Goal: Entertainment & Leisure: Consume media (video, audio)

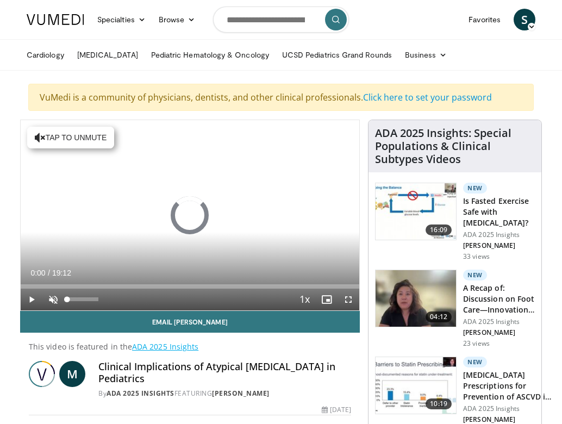
click at [53, 296] on span "Video Player" at bounding box center [53, 300] width 22 height 22
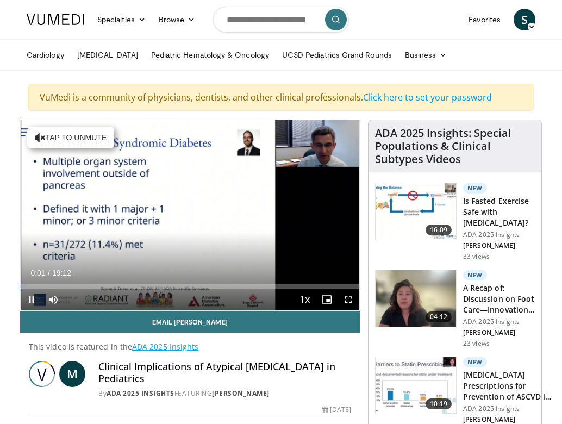
click at [352, 298] on span "Video Player" at bounding box center [348, 300] width 22 height 22
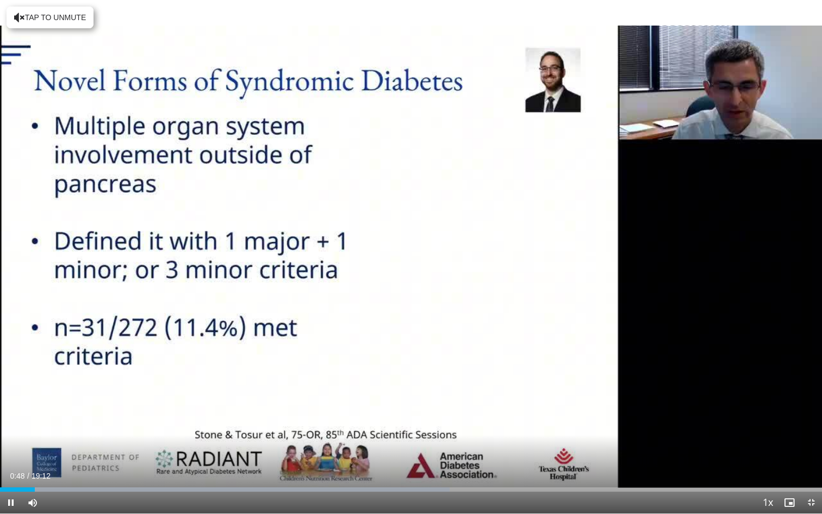
click at [561, 423] on span "Video Player" at bounding box center [811, 502] width 22 height 22
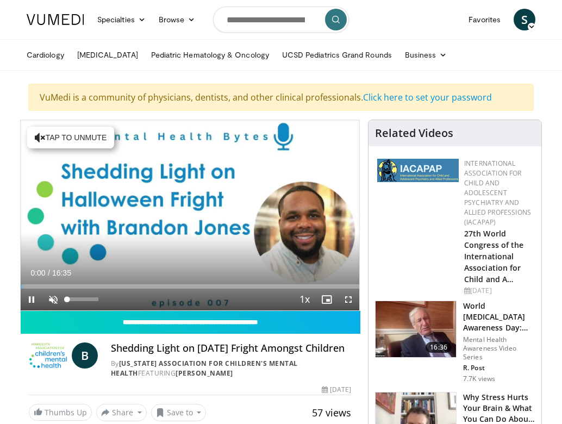
click at [52, 297] on span "Video Player" at bounding box center [53, 300] width 22 height 22
click at [351, 298] on span "Video Player" at bounding box center [348, 300] width 22 height 22
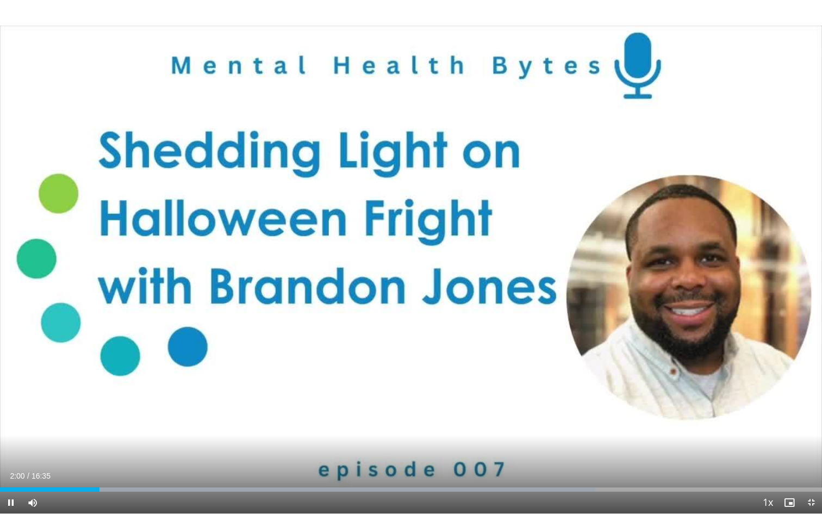
click at [561, 423] on span "Video Player" at bounding box center [811, 502] width 22 height 22
